Goal: Navigation & Orientation: Find specific page/section

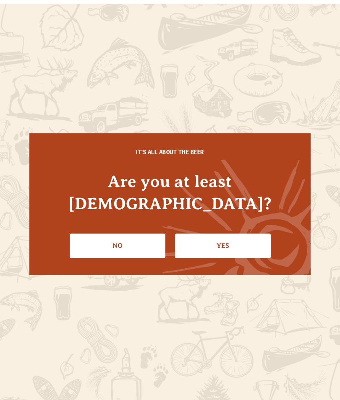
scroll to position [-5, 0]
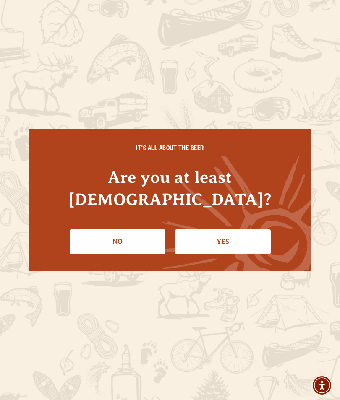
click at [213, 229] on link "Yes" at bounding box center [223, 241] width 96 height 24
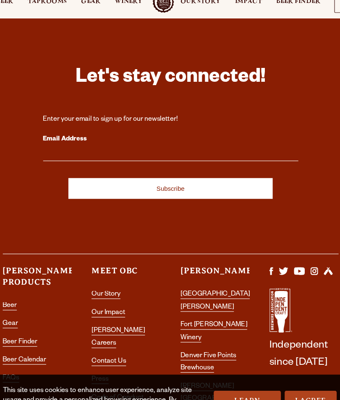
scroll to position [1956, 0]
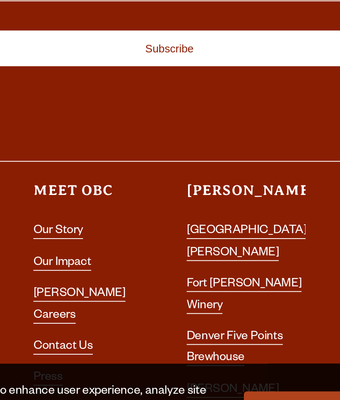
click at [100, 274] on link "Our Story" at bounding box center [113, 277] width 26 height 7
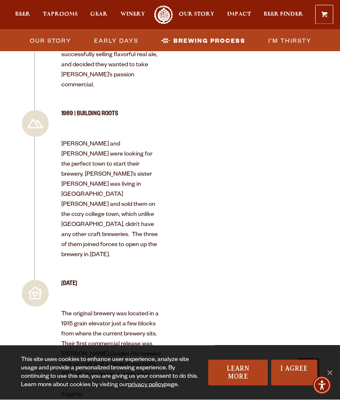
scroll to position [1252, 0]
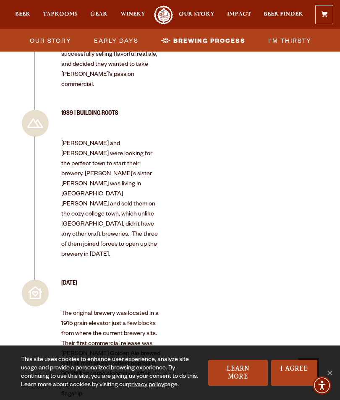
click at [16, 11] on span "Beer" at bounding box center [22, 14] width 15 height 7
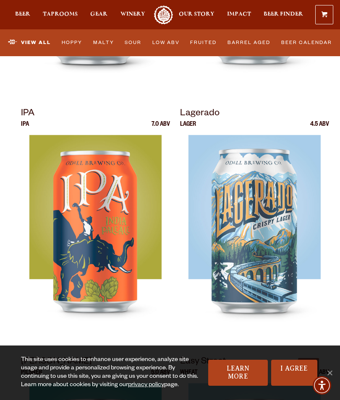
scroll to position [564, 0]
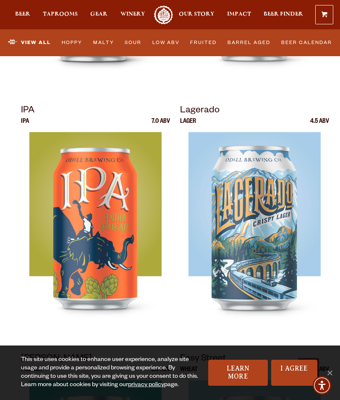
click at [56, 278] on img at bounding box center [95, 237] width 132 height 210
